Goal: Task Accomplishment & Management: Manage account settings

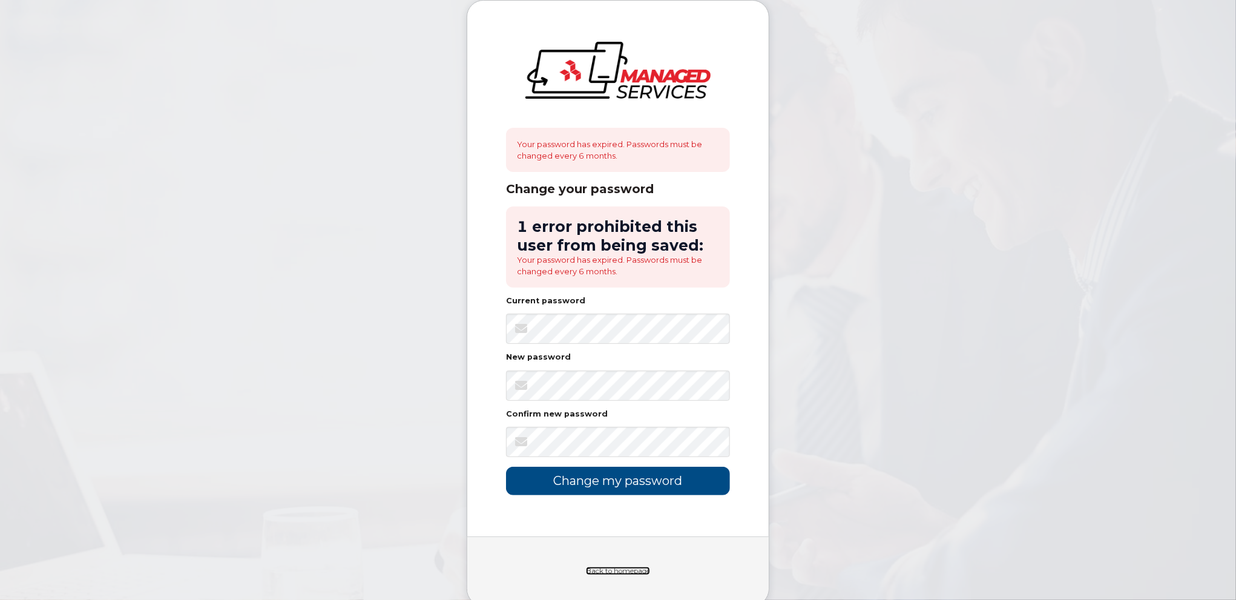
click at [595, 569] on link "Back to homepage" at bounding box center [618, 571] width 64 height 8
click at [584, 478] on input "Change my password" at bounding box center [618, 481] width 224 height 28
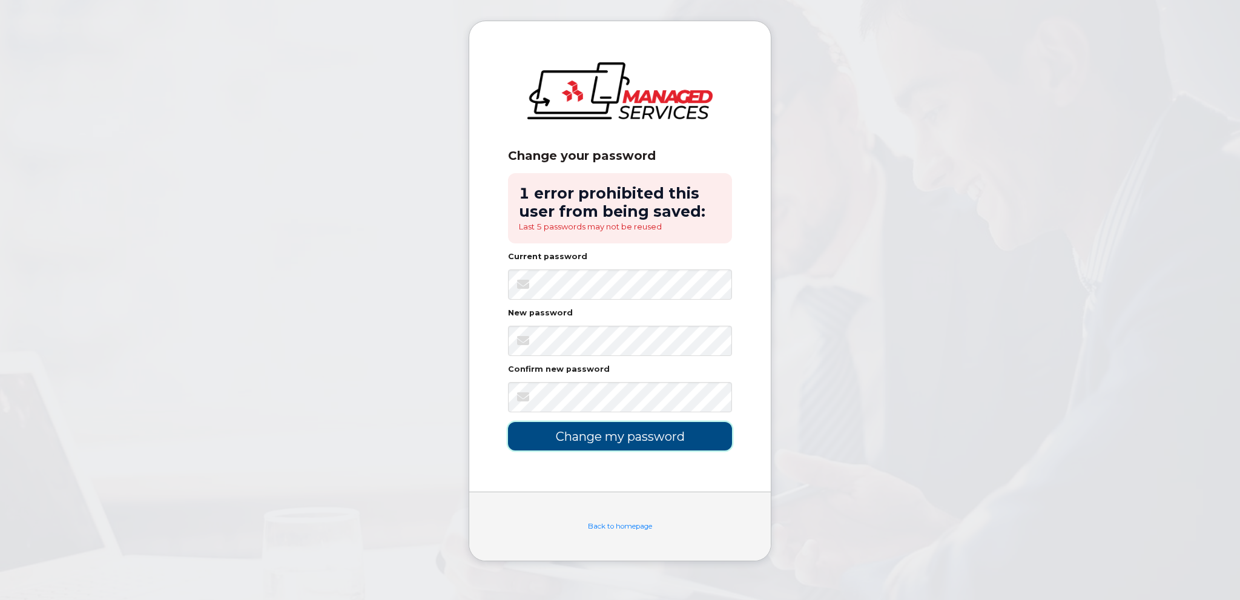
click at [602, 437] on input "Change my password" at bounding box center [620, 436] width 224 height 28
click at [612, 437] on input "Change my password" at bounding box center [620, 436] width 224 height 28
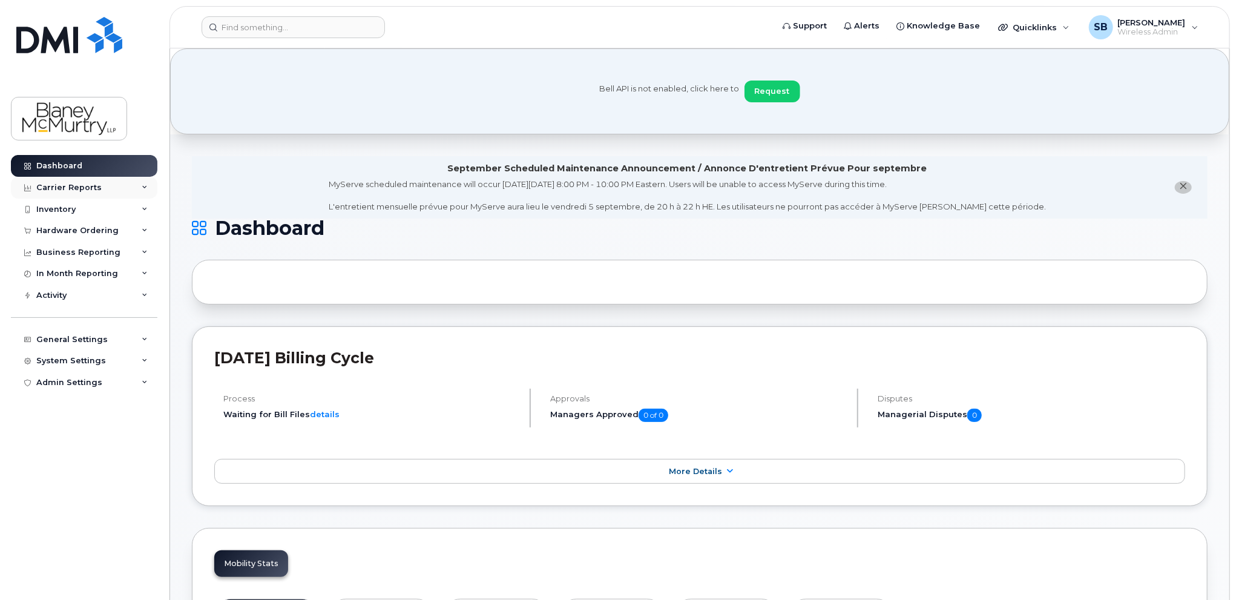
click at [64, 188] on div "Carrier Reports" at bounding box center [68, 188] width 65 height 10
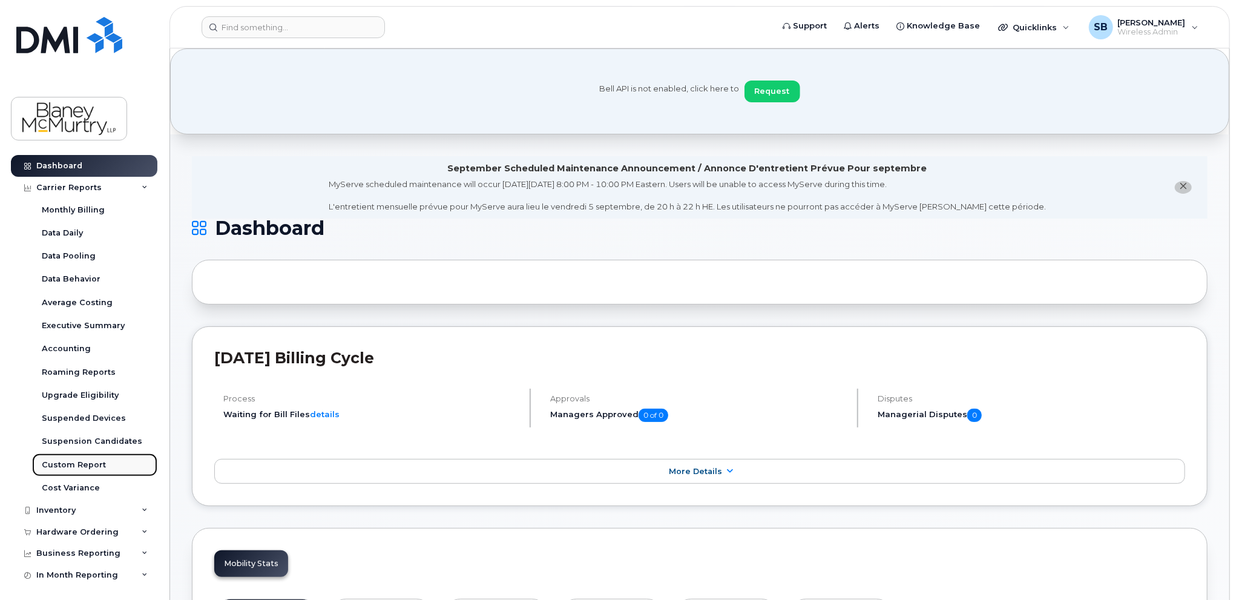
click at [70, 469] on div "Custom Report" at bounding box center [74, 465] width 64 height 11
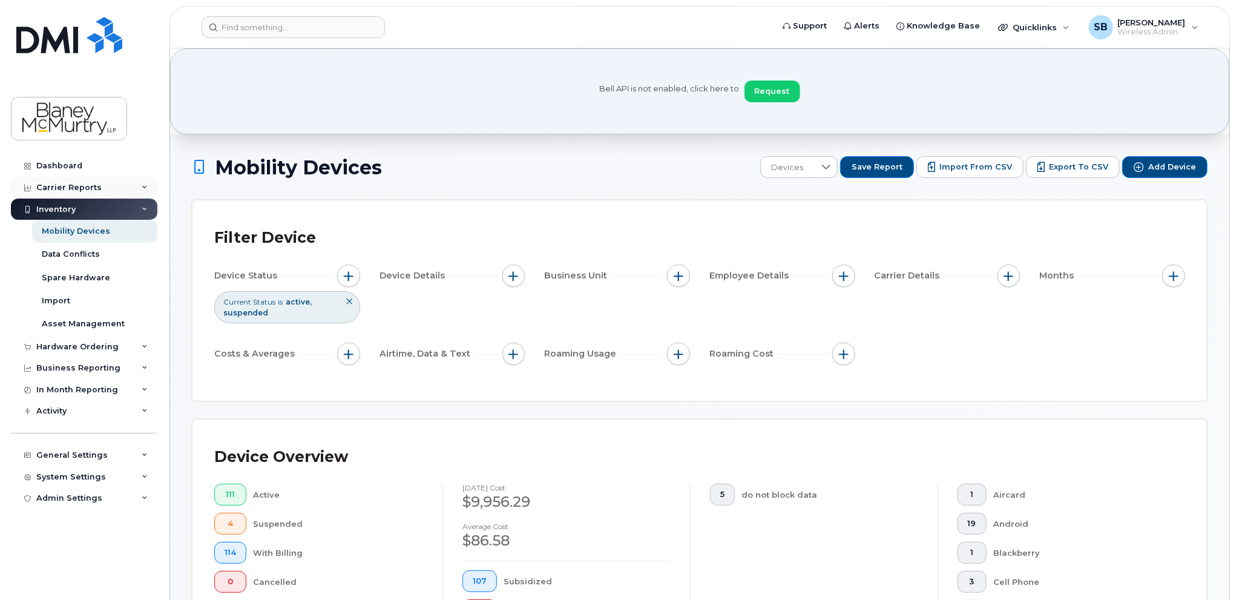
click at [108, 189] on div "Carrier Reports" at bounding box center [84, 188] width 147 height 22
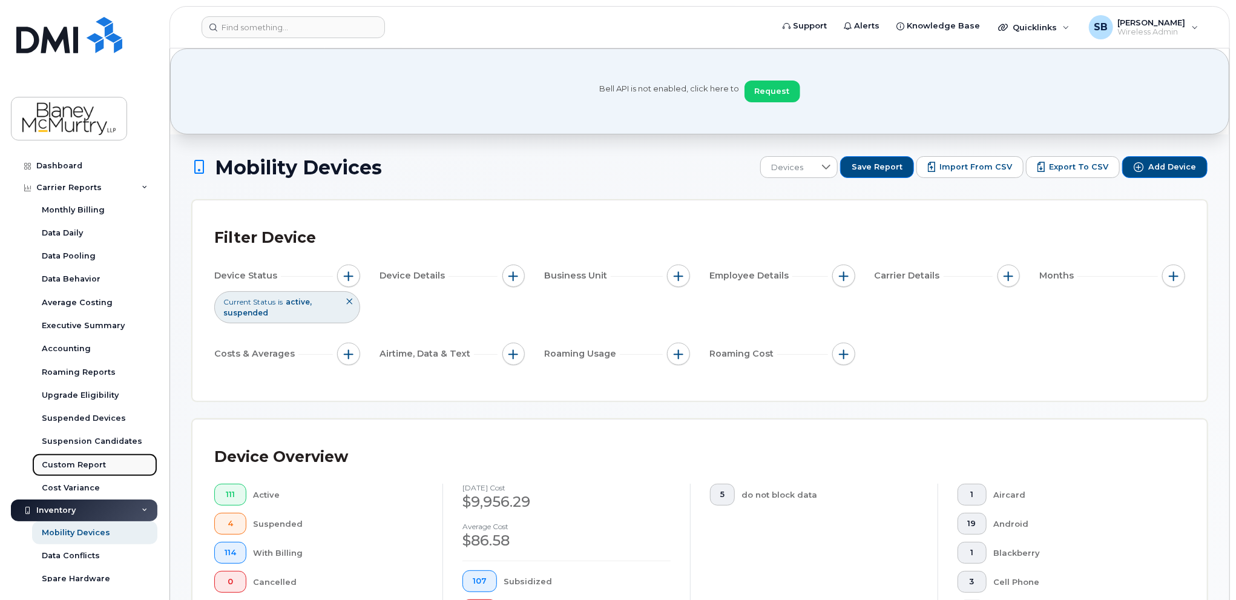
click at [83, 458] on link "Custom Report" at bounding box center [94, 465] width 125 height 23
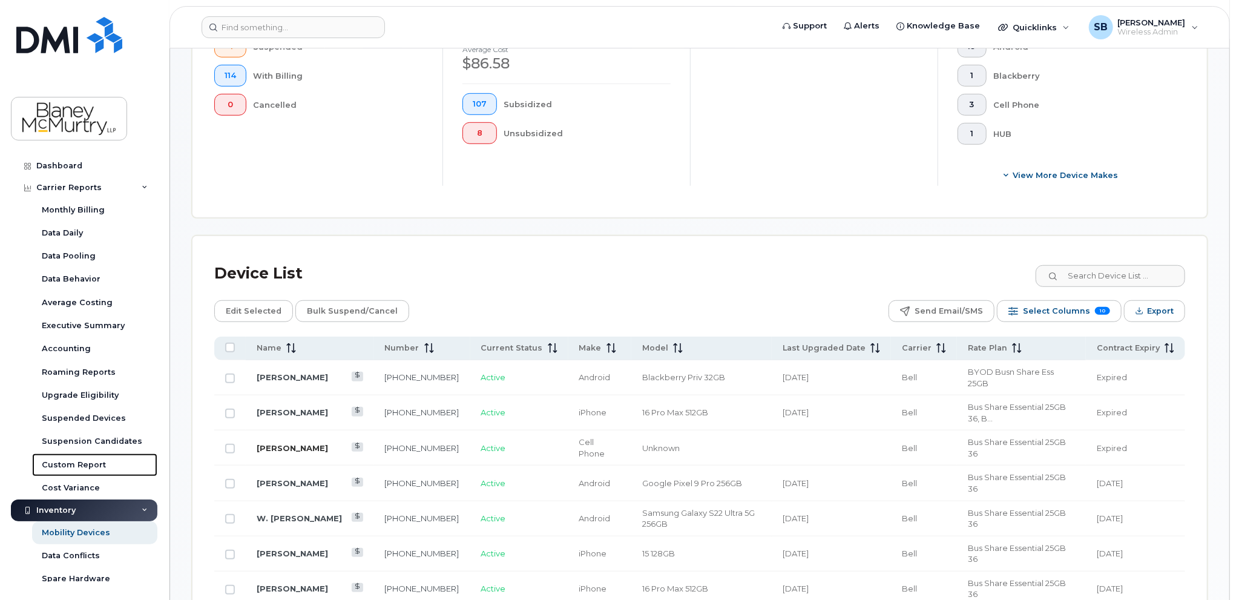
scroll to position [484, 0]
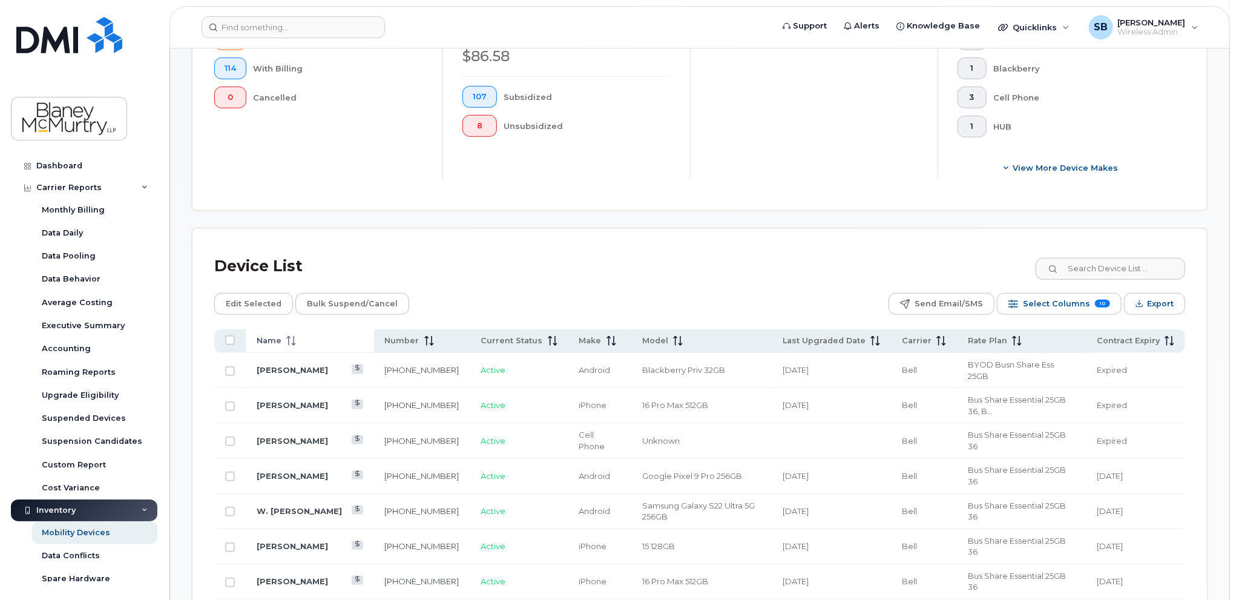
click at [292, 343] on icon at bounding box center [291, 341] width 10 height 10
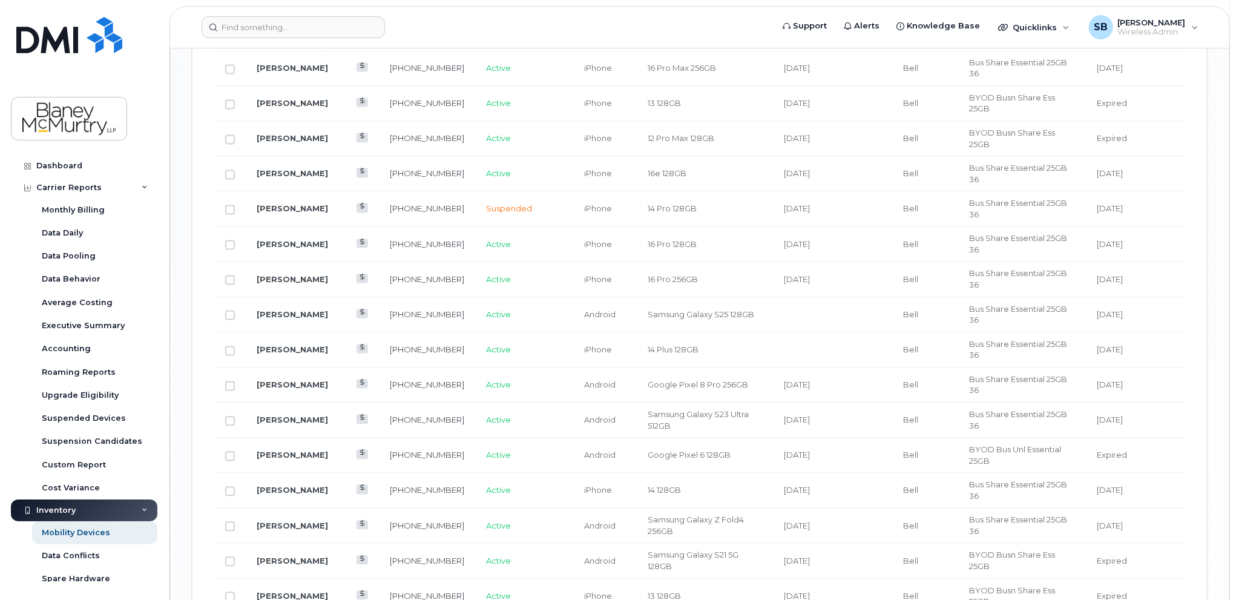
scroll to position [1538, 0]
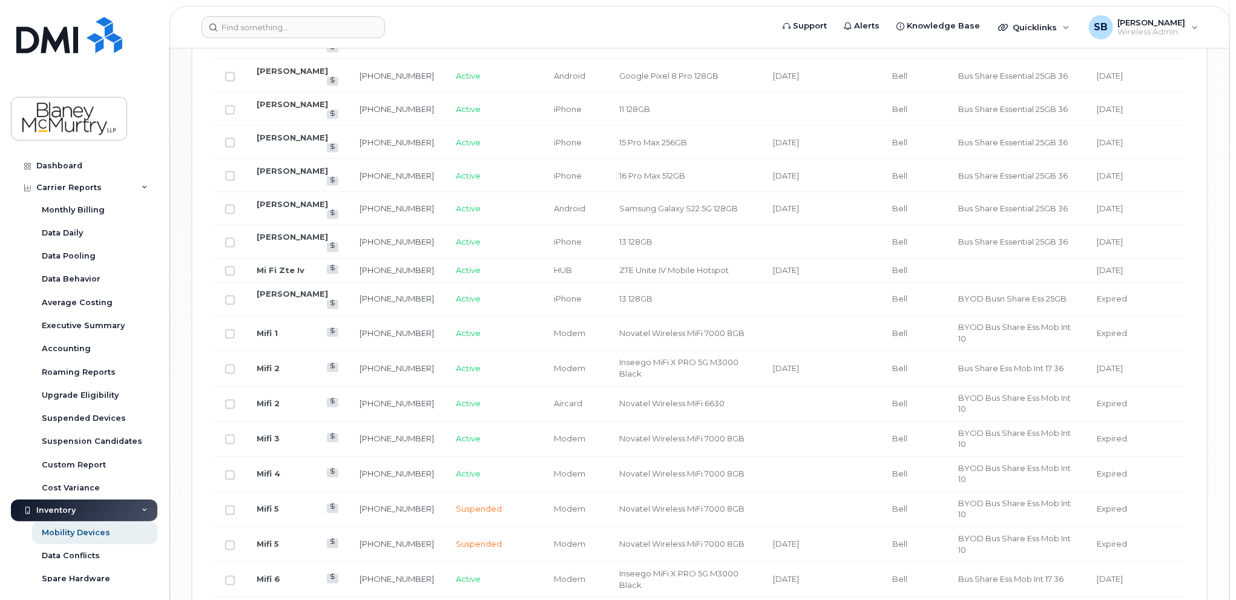
scroll to position [1356, 0]
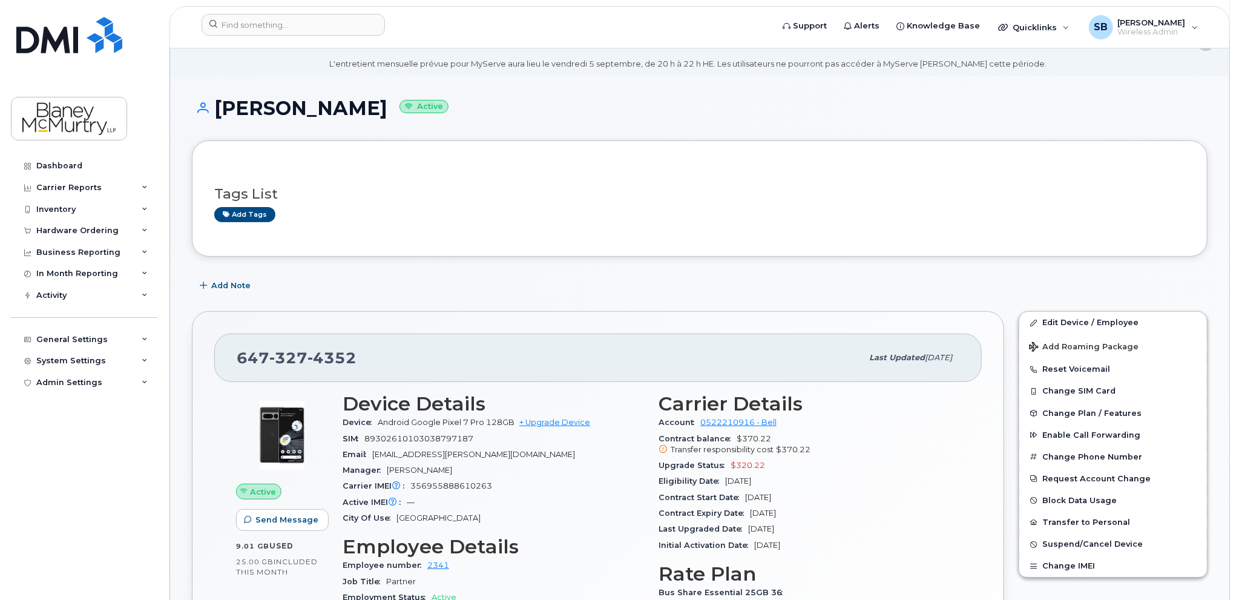
scroll to position [182, 0]
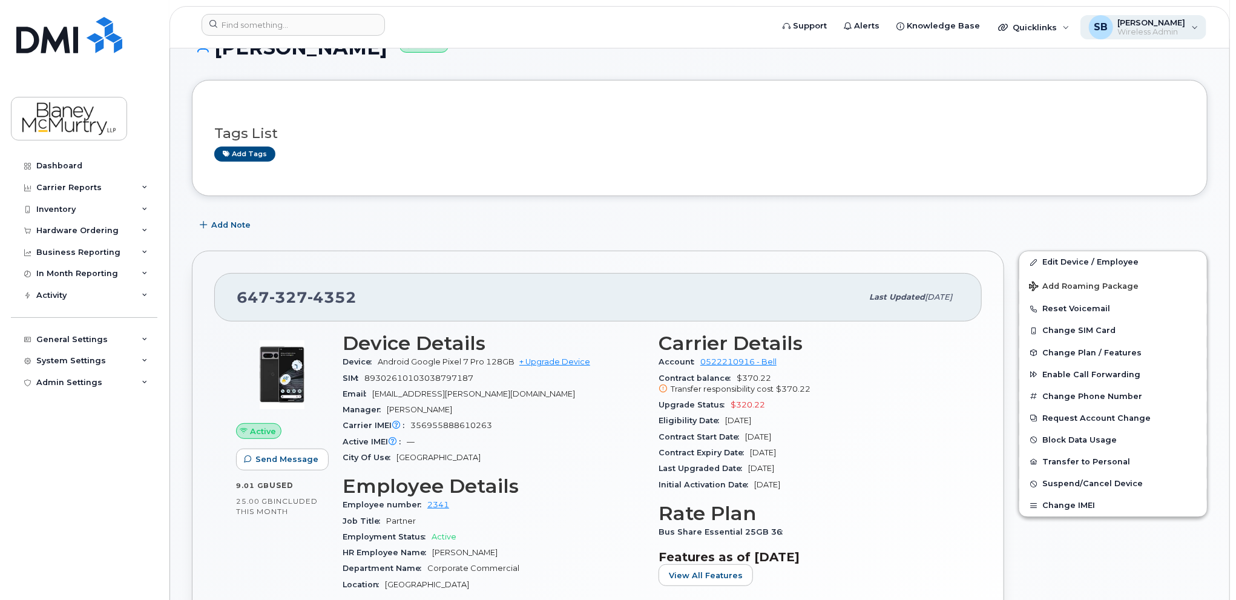
click at [1198, 27] on div "SB Shawn Brathwaite Wireless Admin" at bounding box center [1144, 27] width 127 height 24
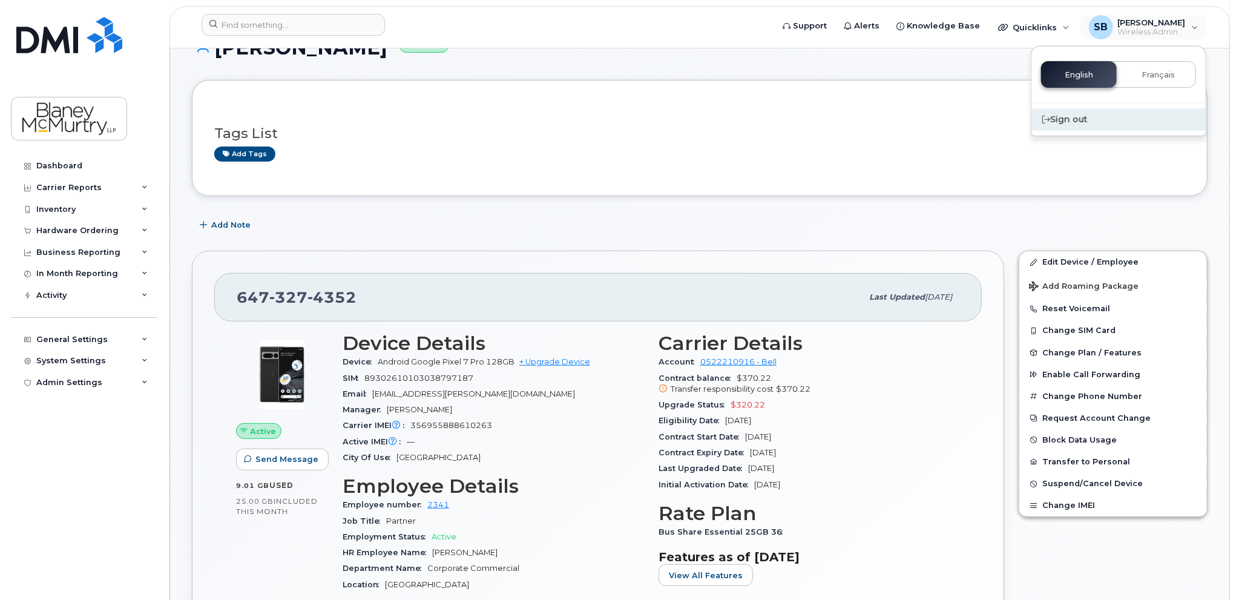
click at [1066, 116] on div "Sign out" at bounding box center [1119, 119] width 174 height 22
